Goal: Find specific page/section: Find specific page/section

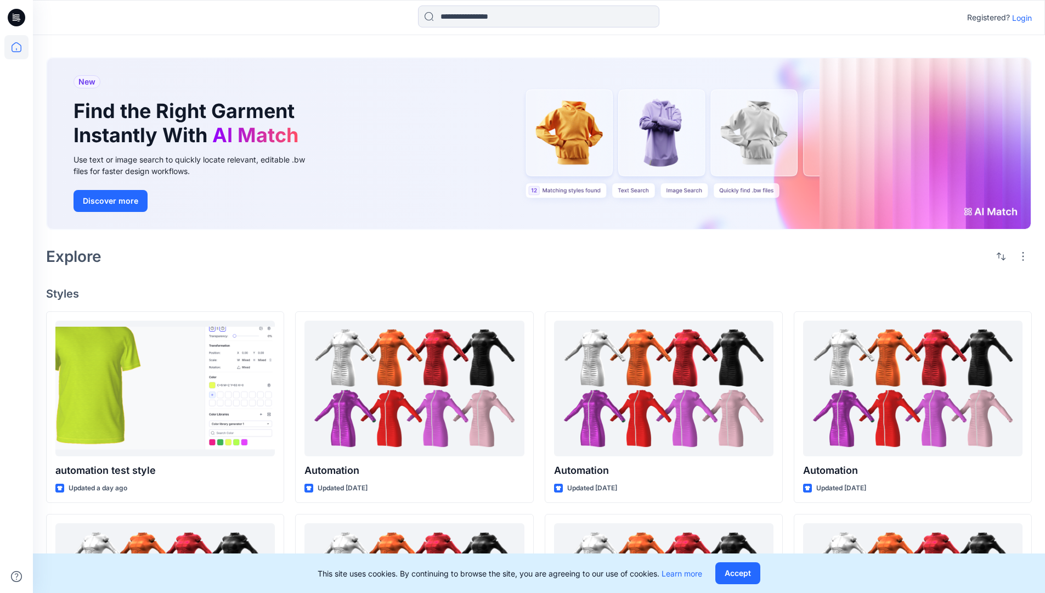
click at [1019, 18] on p "Login" at bounding box center [1022, 18] width 20 height 12
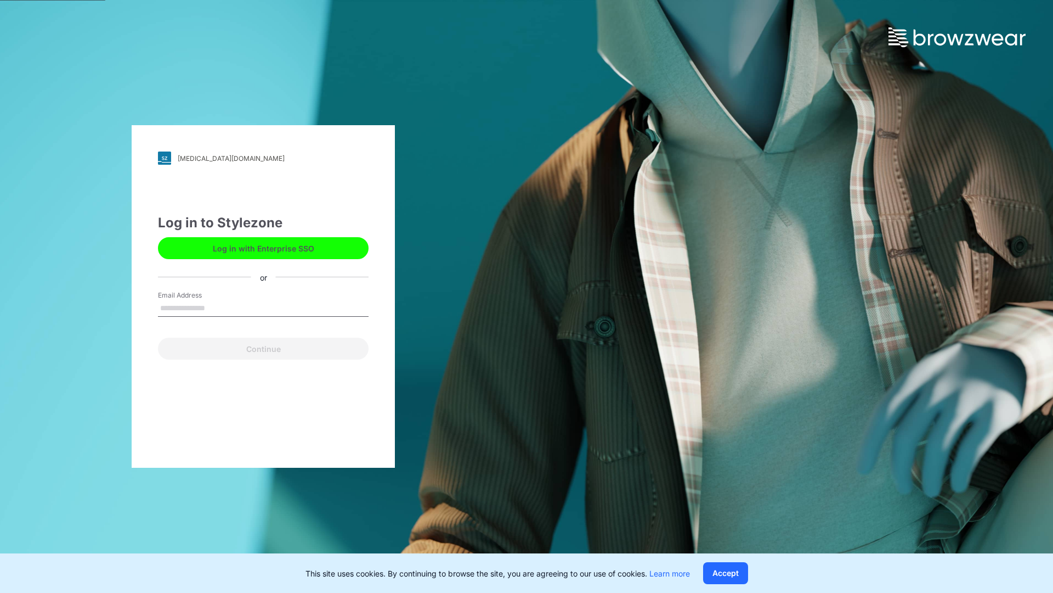
click at [217, 307] on input "Email Address" at bounding box center [263, 308] width 211 height 16
type input "**********"
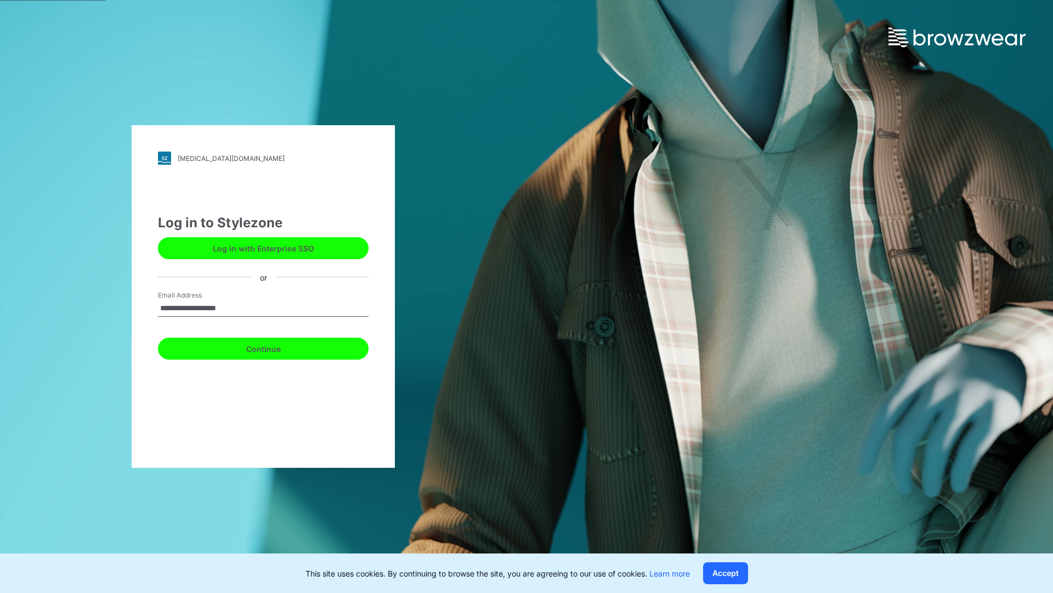
click at [275, 347] on button "Continue" at bounding box center [263, 348] width 211 height 22
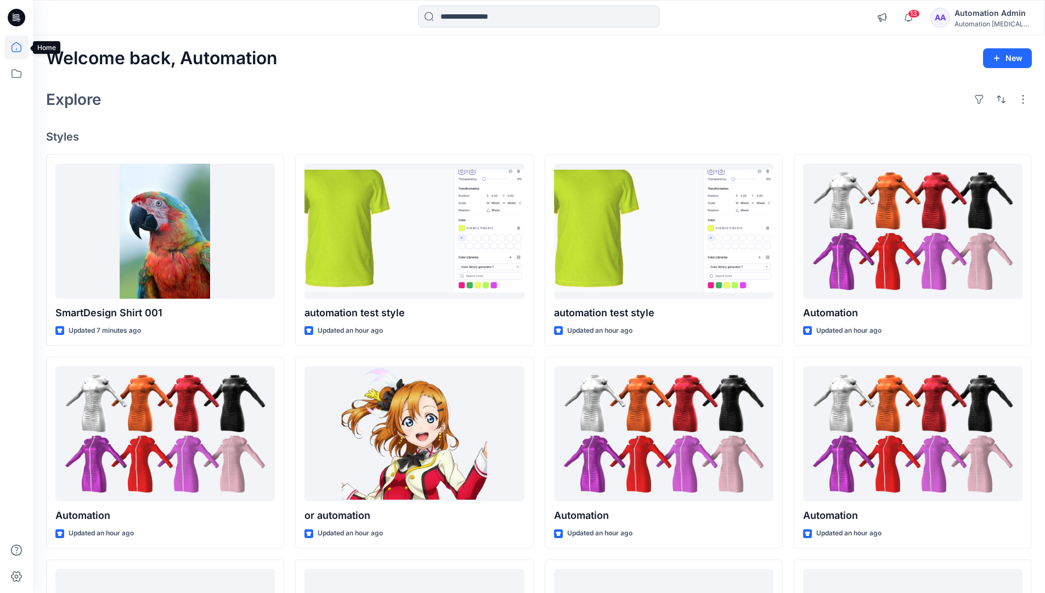
click at [21, 47] on icon at bounding box center [17, 47] width 10 height 10
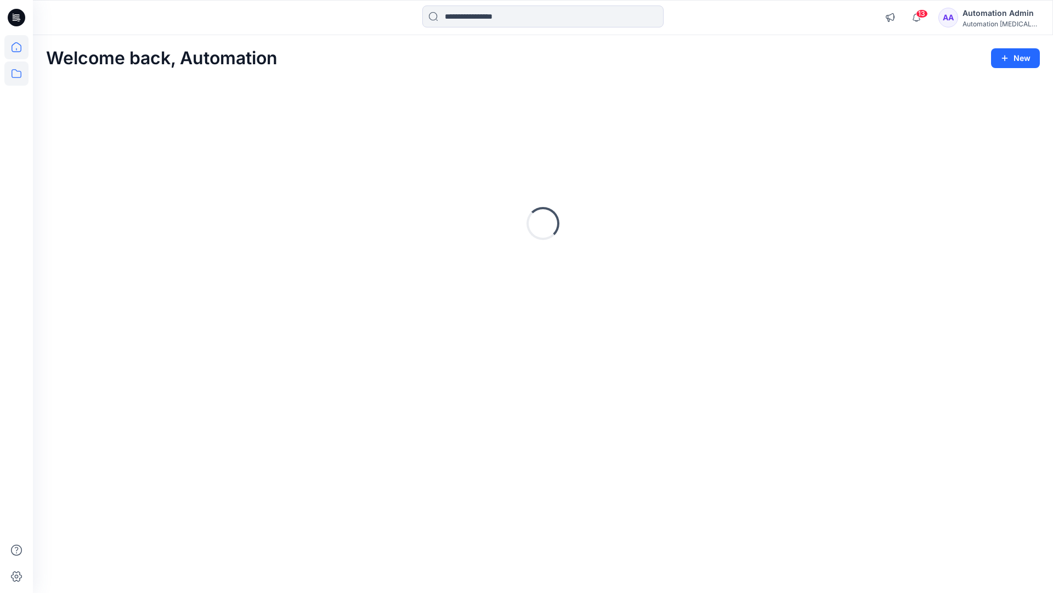
click at [18, 74] on icon at bounding box center [16, 73] width 24 height 24
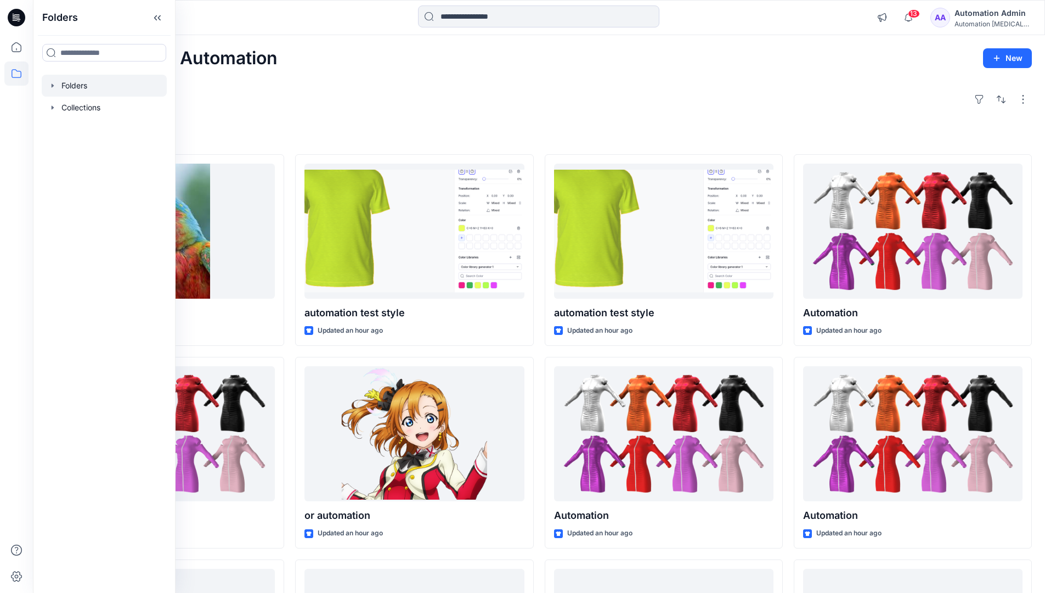
click at [117, 86] on div at bounding box center [104, 86] width 125 height 22
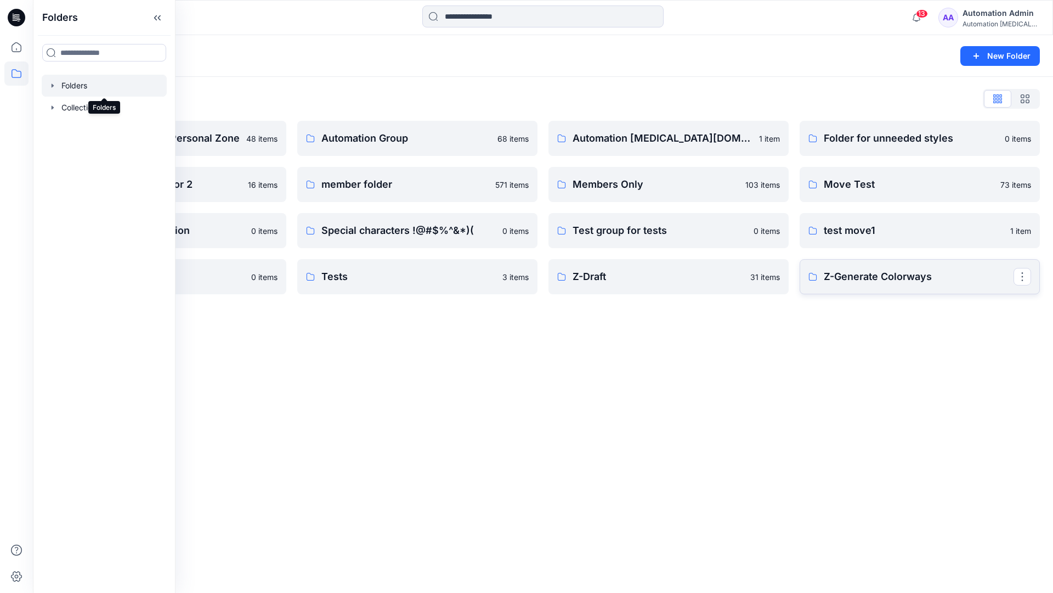
click at [882, 281] on p "Z-Generate Colorways" at bounding box center [919, 276] width 190 height 15
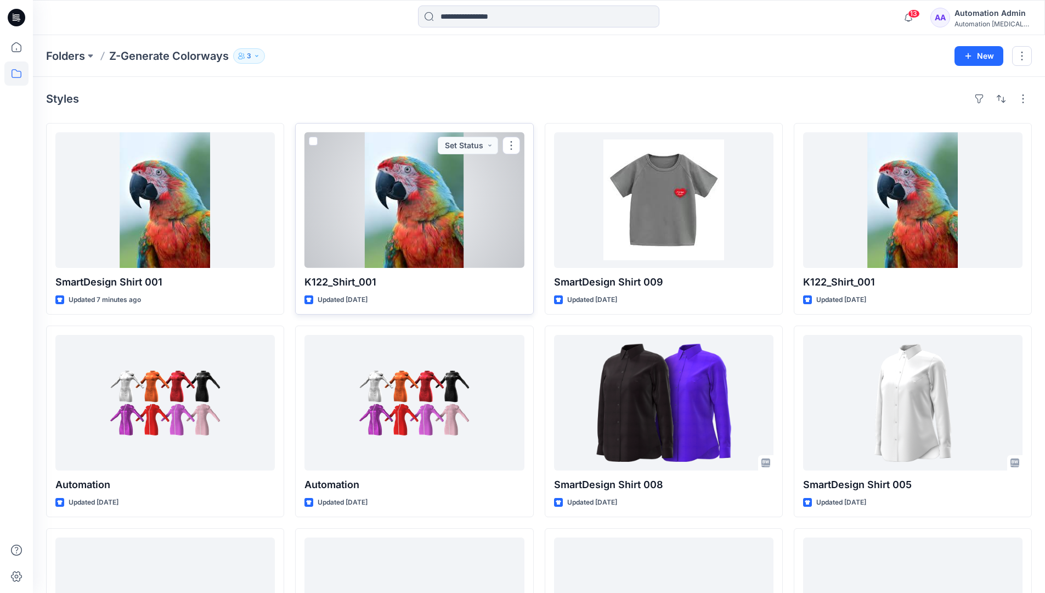
click at [313, 140] on span at bounding box center [313, 141] width 9 height 9
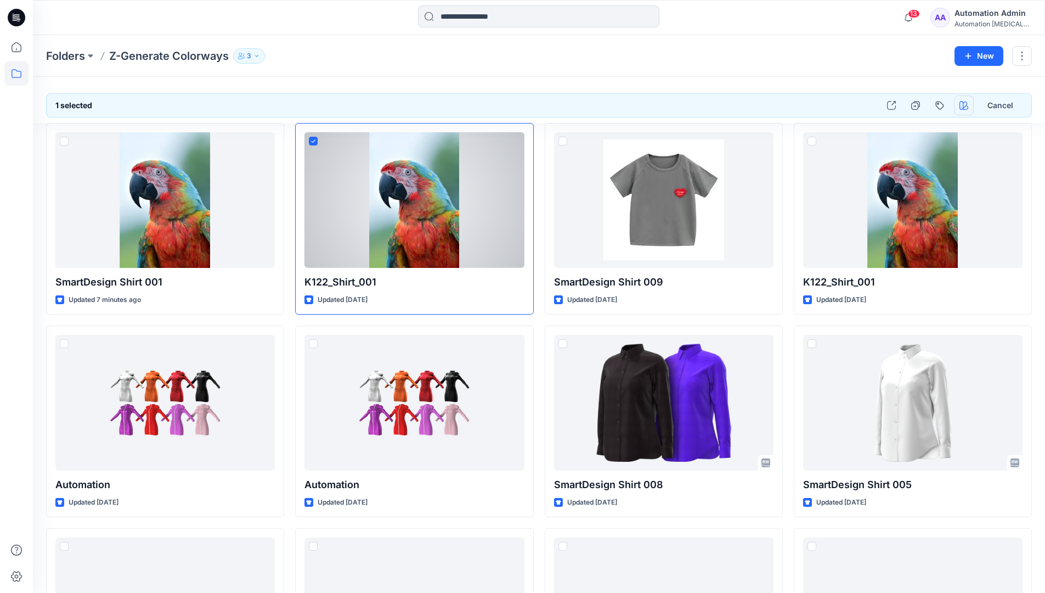
click at [961, 101] on icon "button" at bounding box center [964, 105] width 9 height 9
